Goal: Transaction & Acquisition: Purchase product/service

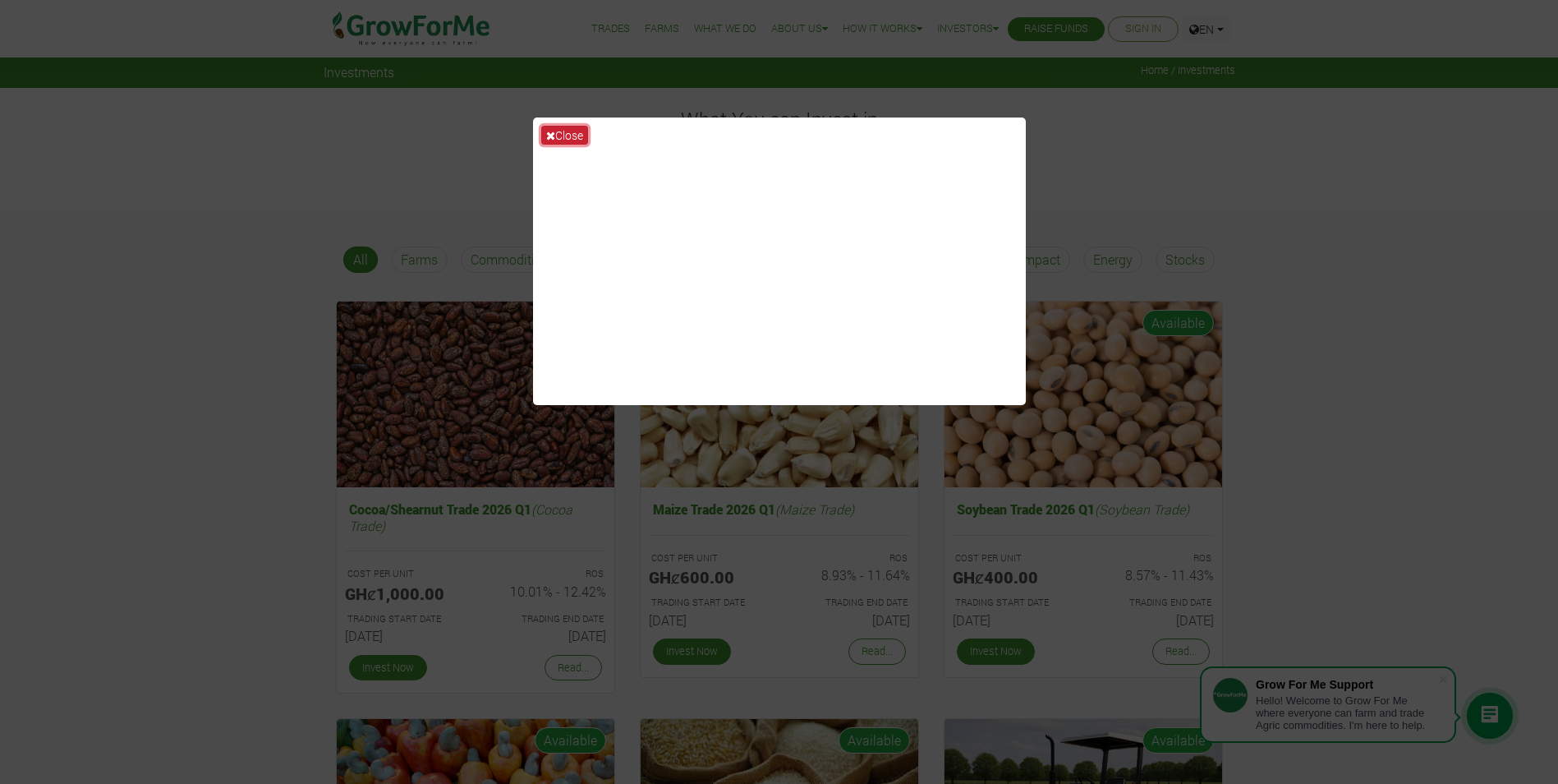
click at [558, 129] on button "Close" at bounding box center [565, 135] width 47 height 19
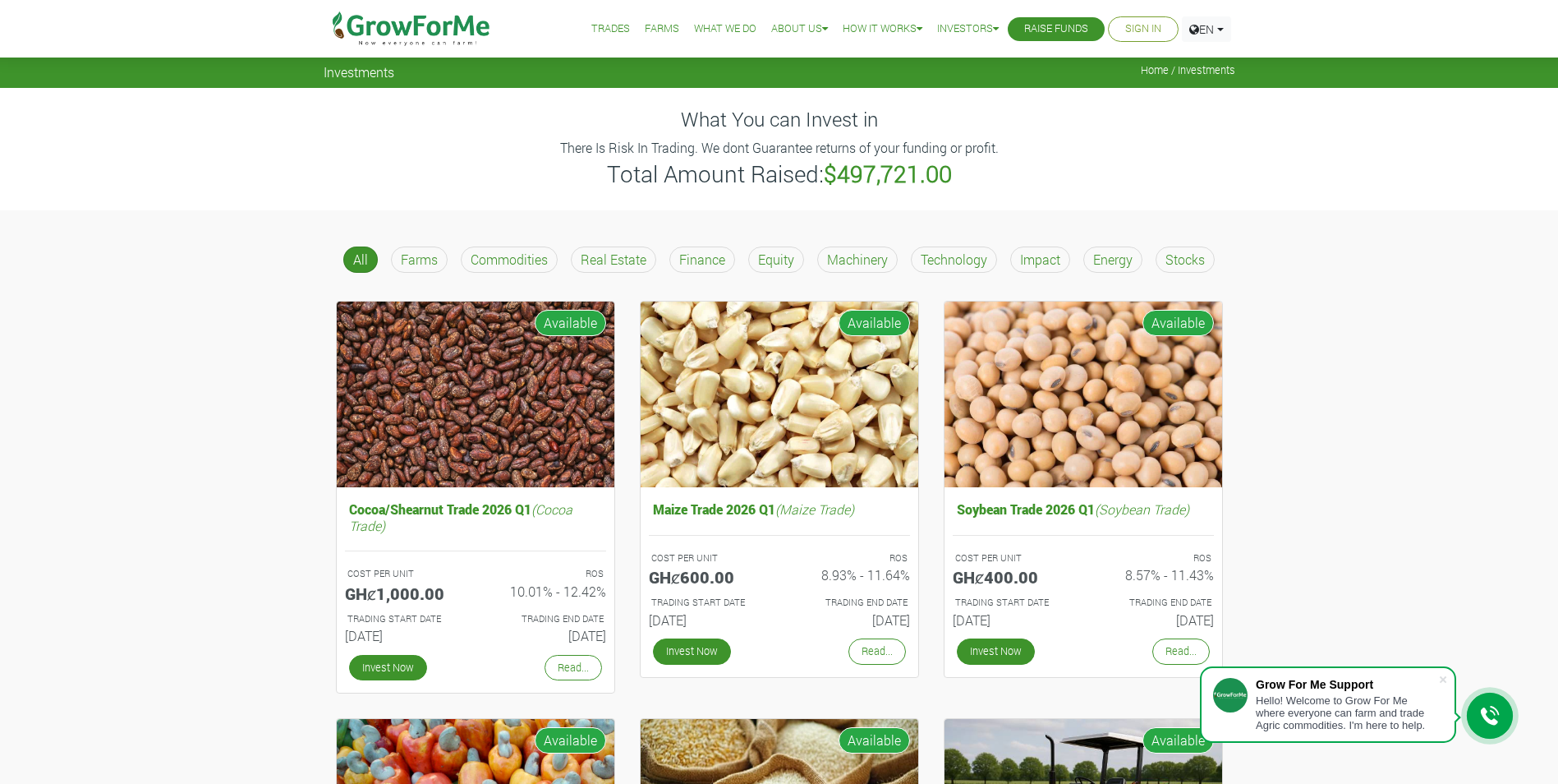
click at [1142, 27] on link "Sign In" at bounding box center [1143, 29] width 36 height 18
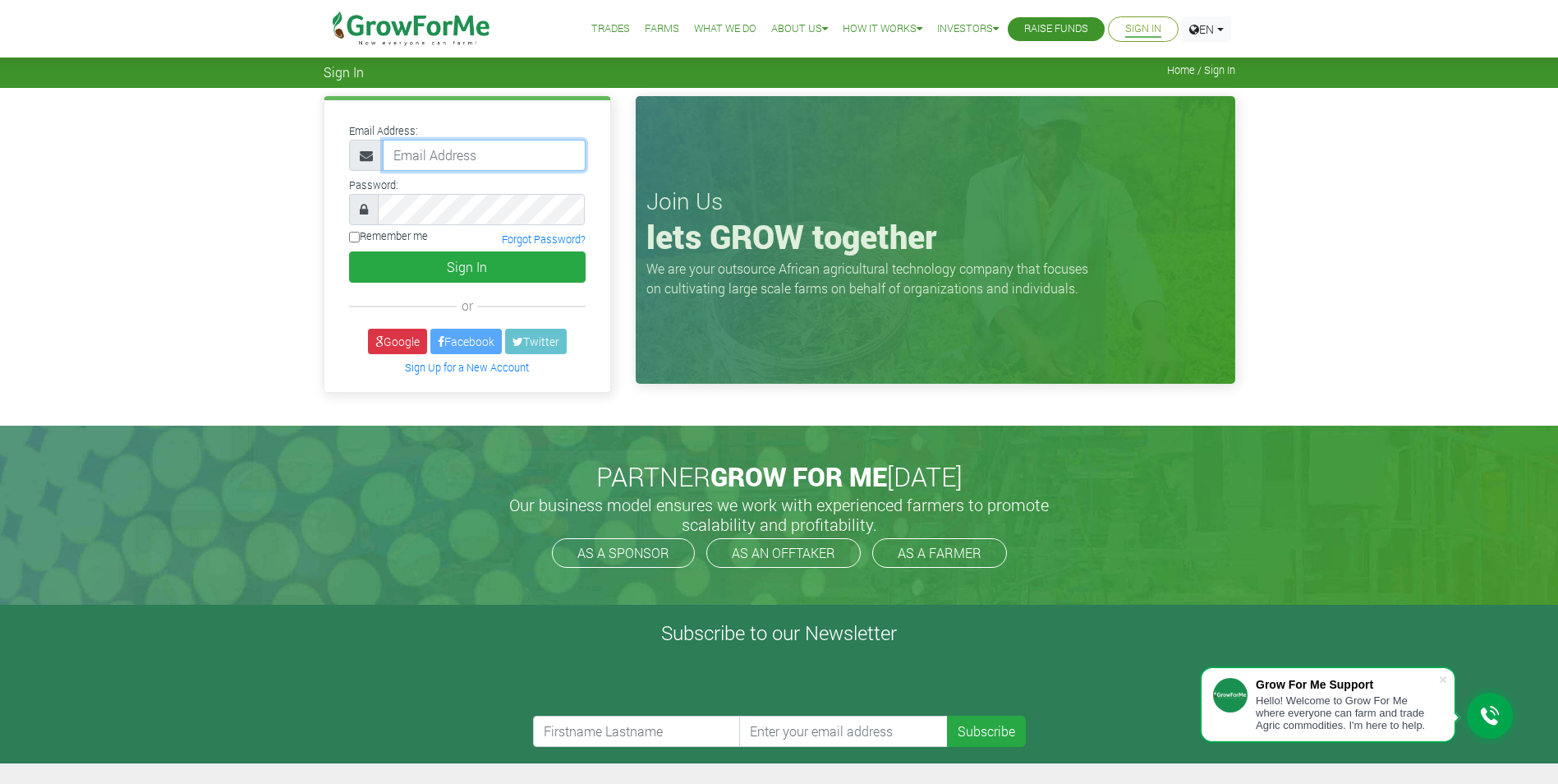
click at [465, 155] on input "email" at bounding box center [485, 156] width 203 height 31
type input "solutionbee@yahoo.com"
click at [353, 238] on input "Remember me" at bounding box center [355, 237] width 11 height 11
checkbox input "true"
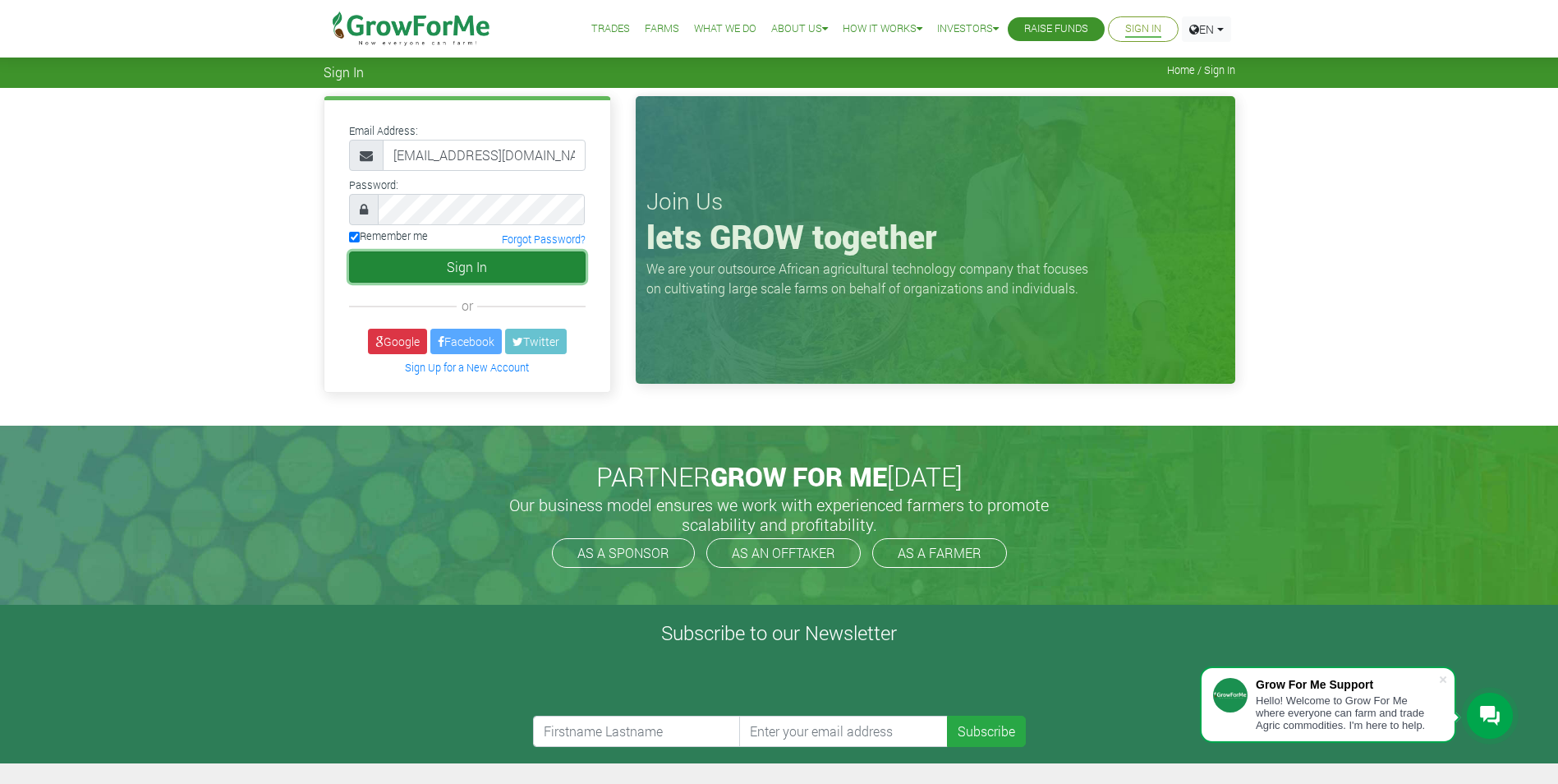
click at [398, 267] on button "Sign In" at bounding box center [467, 267] width 237 height 31
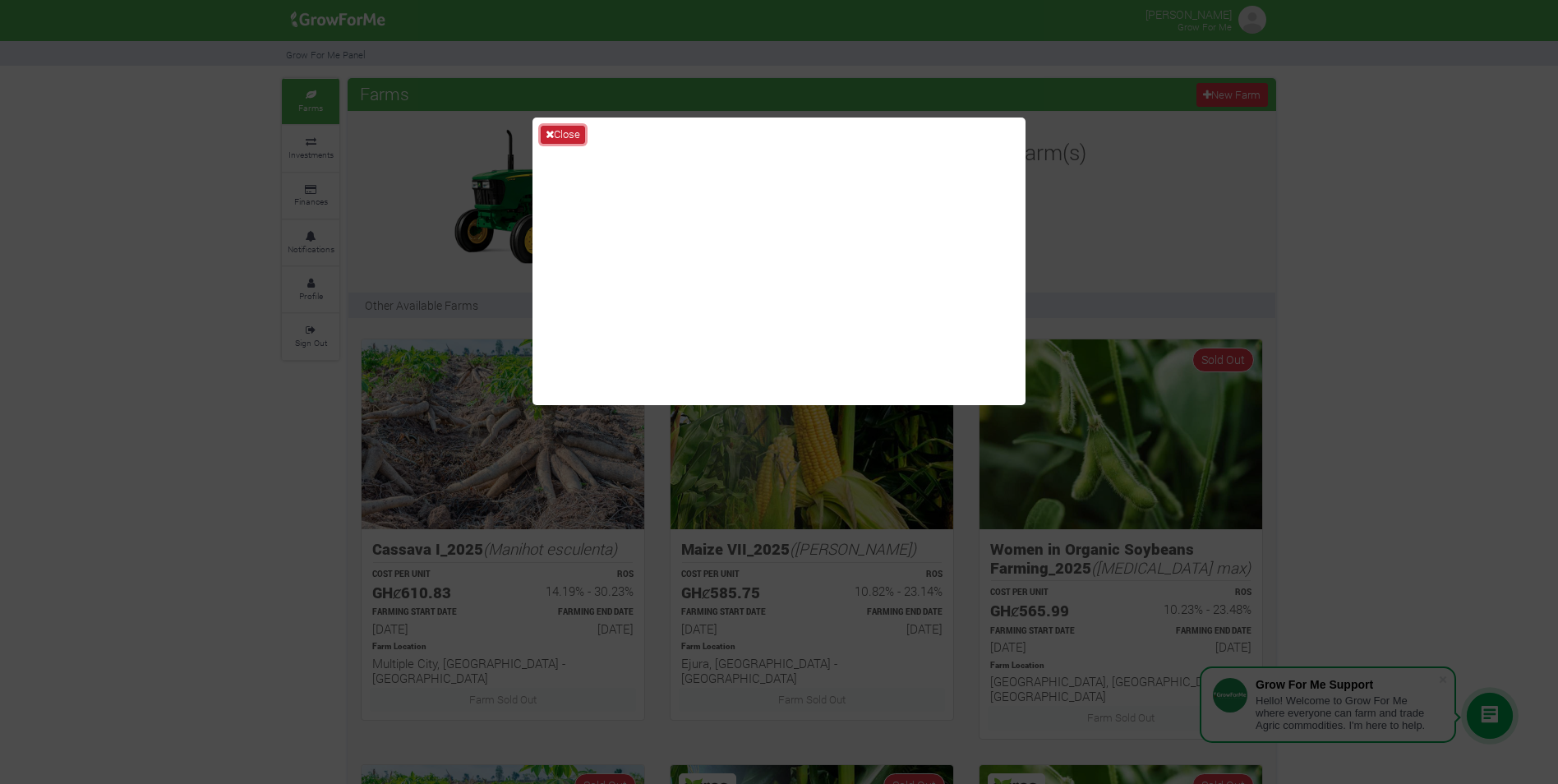
click at [568, 133] on button "Close" at bounding box center [563, 135] width 44 height 18
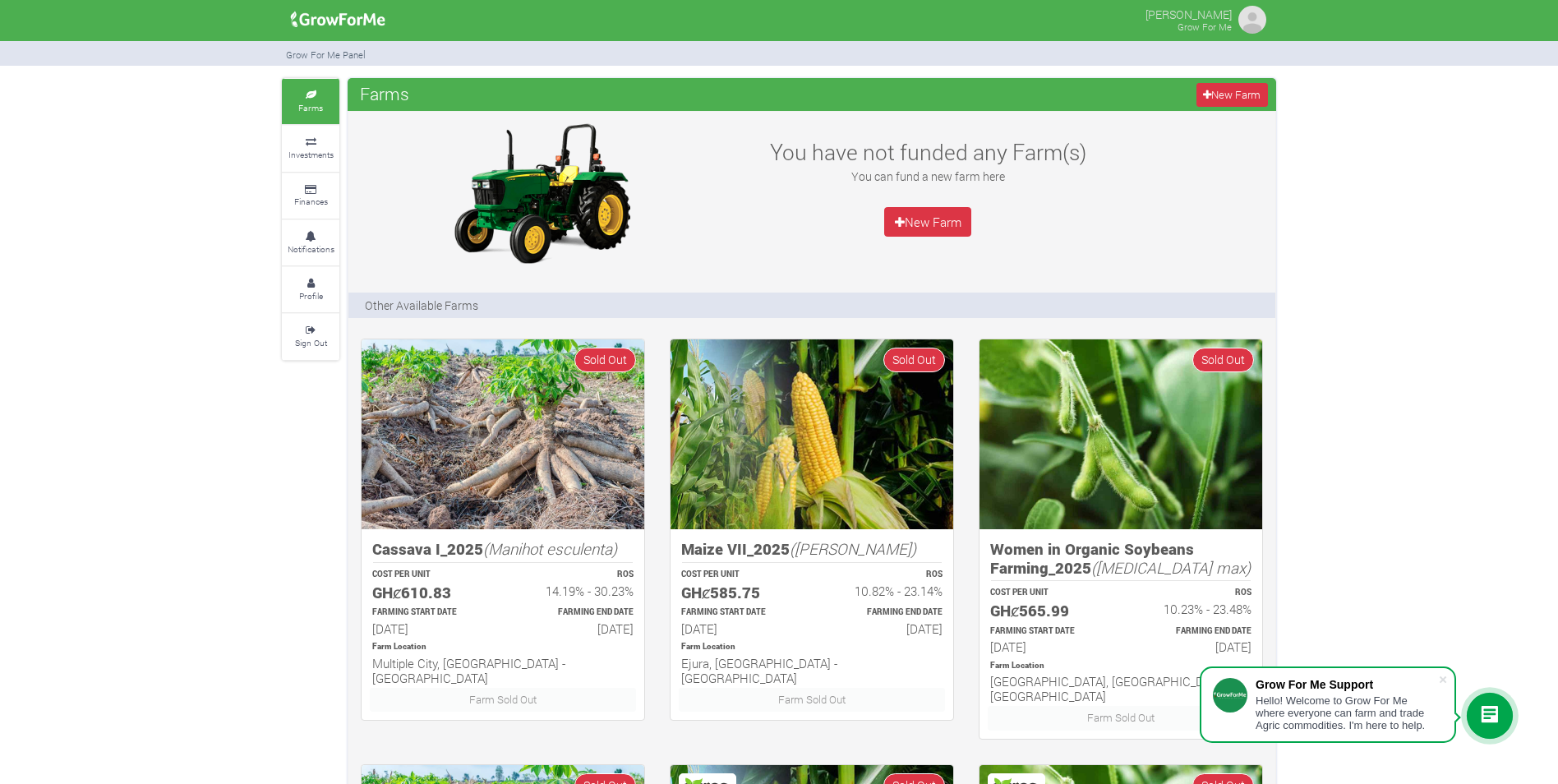
click at [1259, 23] on img at bounding box center [1252, 20] width 33 height 33
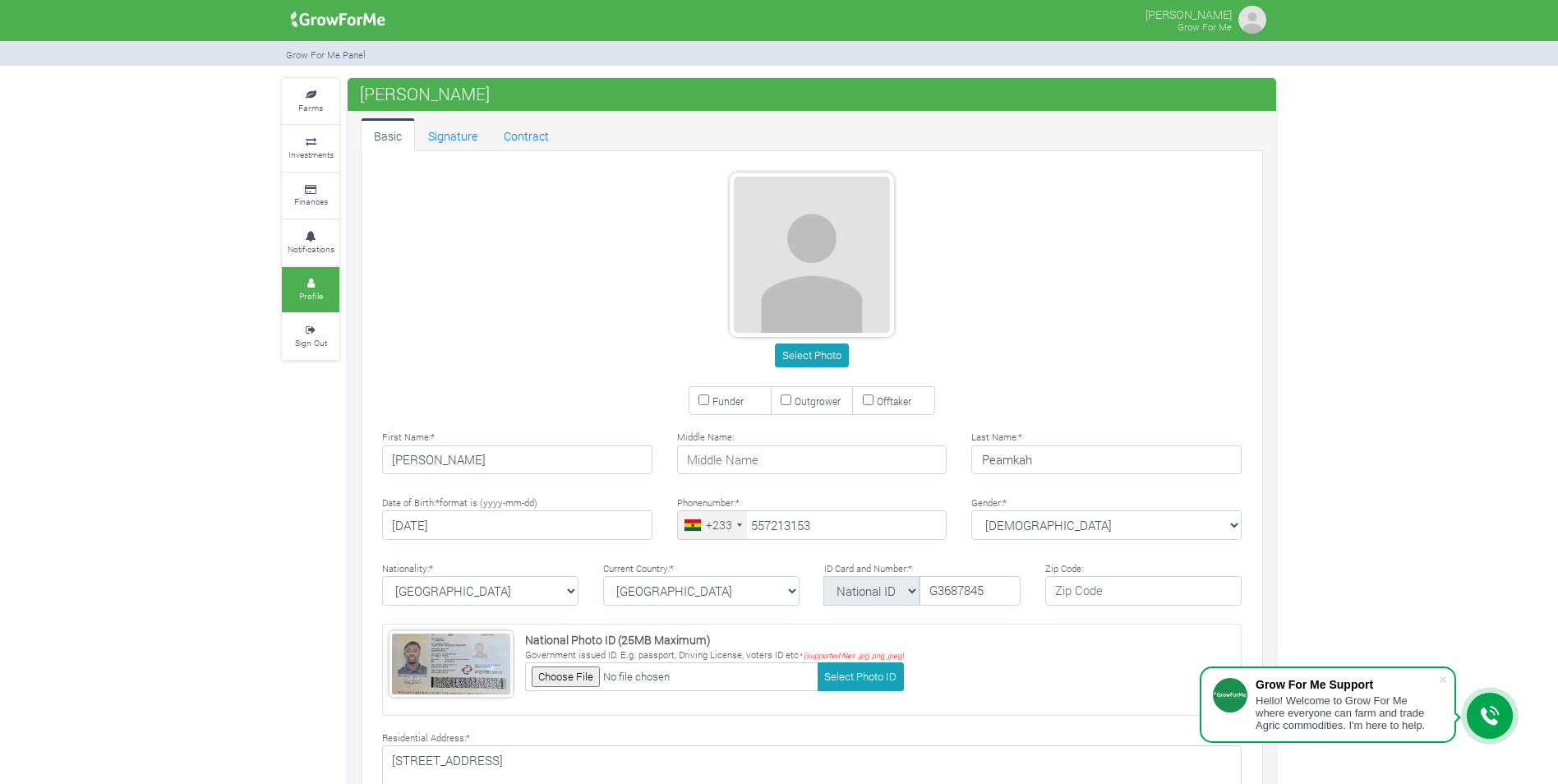
type input "55 721 3153"
click at [807, 353] on button "Select Photo" at bounding box center [811, 356] width 73 height 24
click at [461, 137] on link "Signature" at bounding box center [452, 135] width 76 height 33
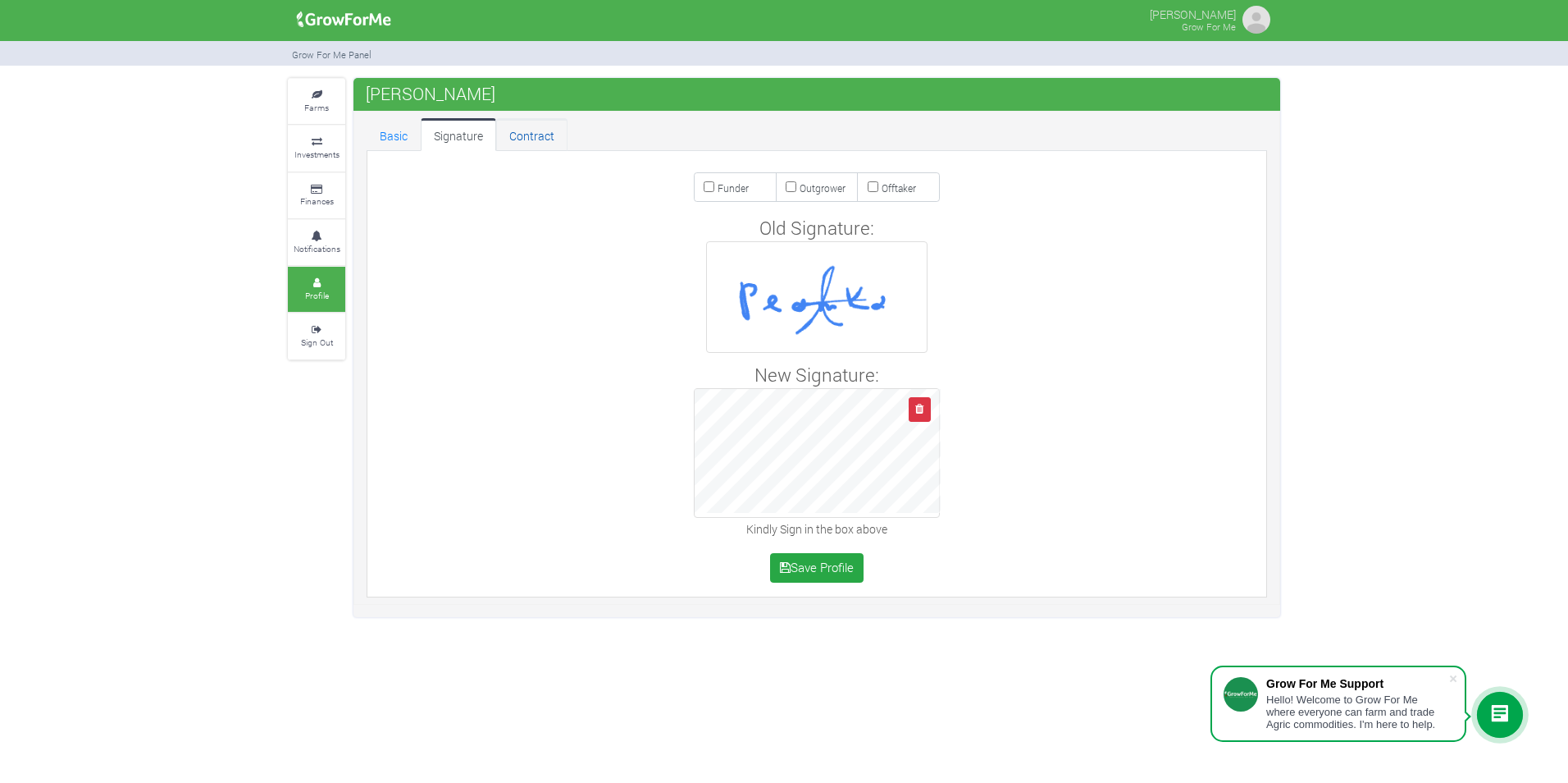
click at [509, 135] on link "Contract" at bounding box center [532, 134] width 72 height 33
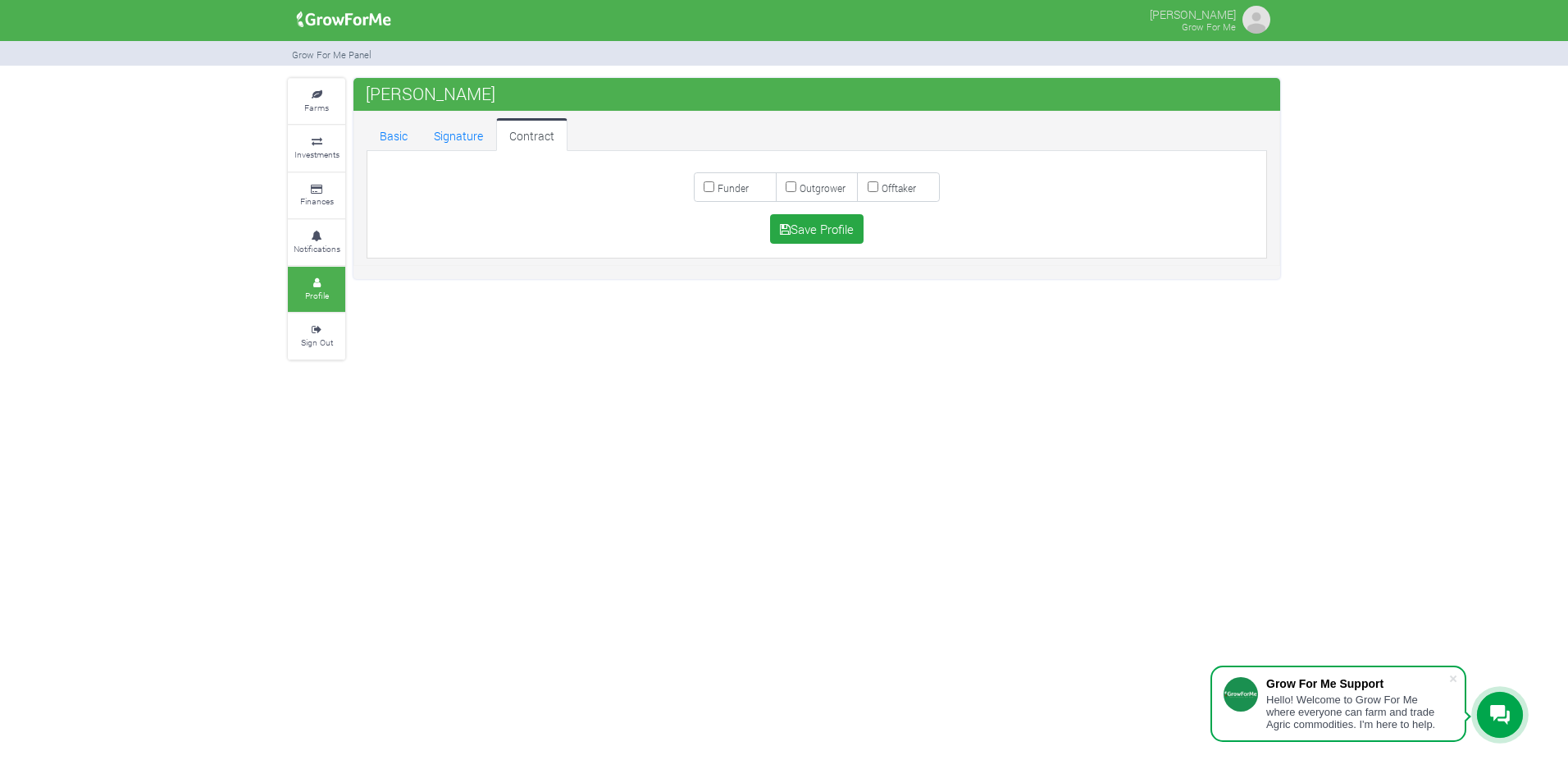
click at [158, 259] on div "Farms Investments Finances Notifications Profile Sign Out Vincent Peamkah" at bounding box center [784, 219] width 1568 height 282
click at [321, 146] on link "Investments" at bounding box center [316, 147] width 57 height 45
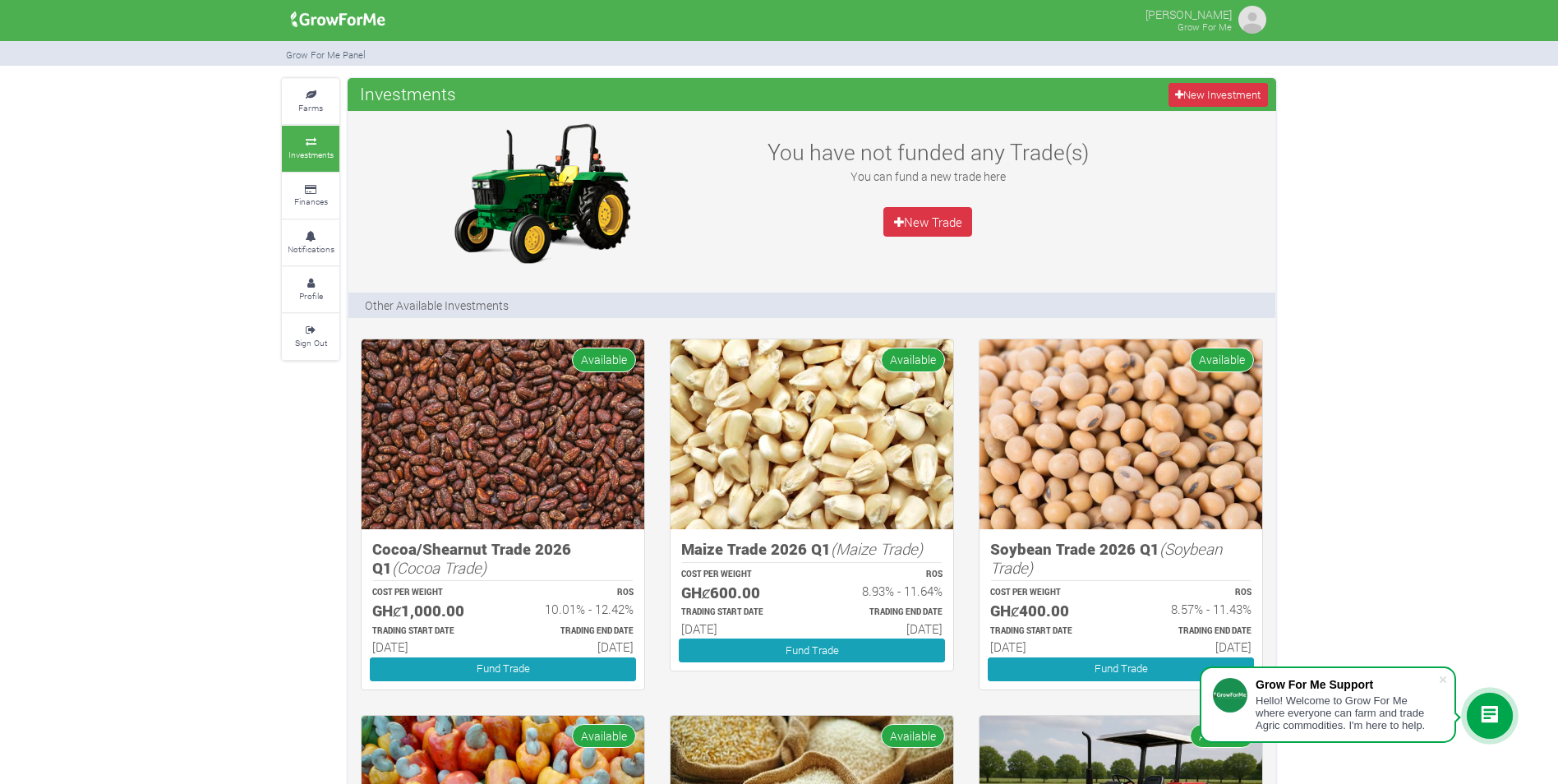
click at [322, 146] on link "Investments" at bounding box center [310, 147] width 57 height 45
click at [806, 649] on link "Fund Trade" at bounding box center [812, 650] width 266 height 24
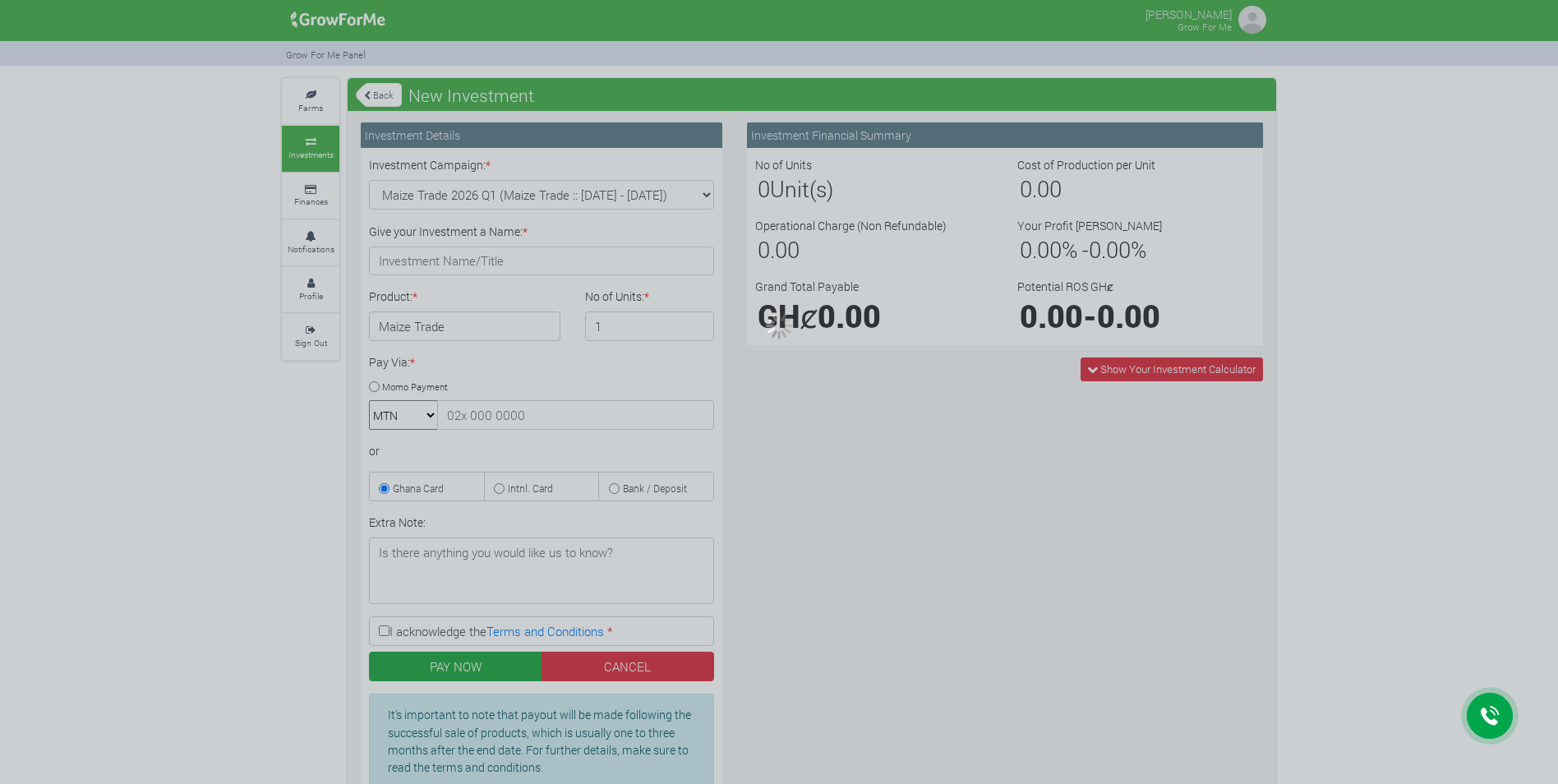
type input "1"
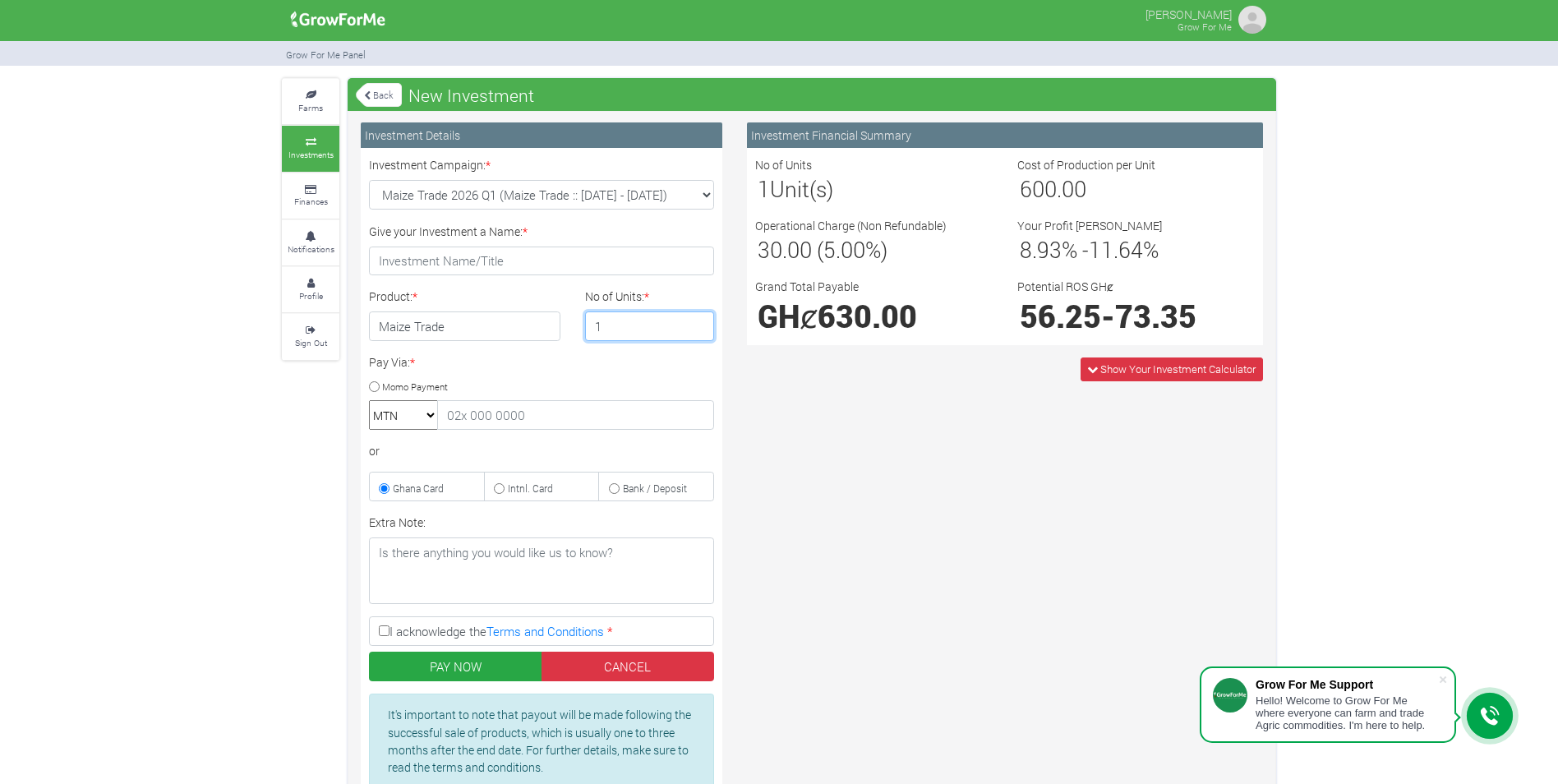
click at [615, 322] on input "1" at bounding box center [650, 326] width 130 height 29
type input "2"
type input "10"
